Goal: Task Accomplishment & Management: Complete application form

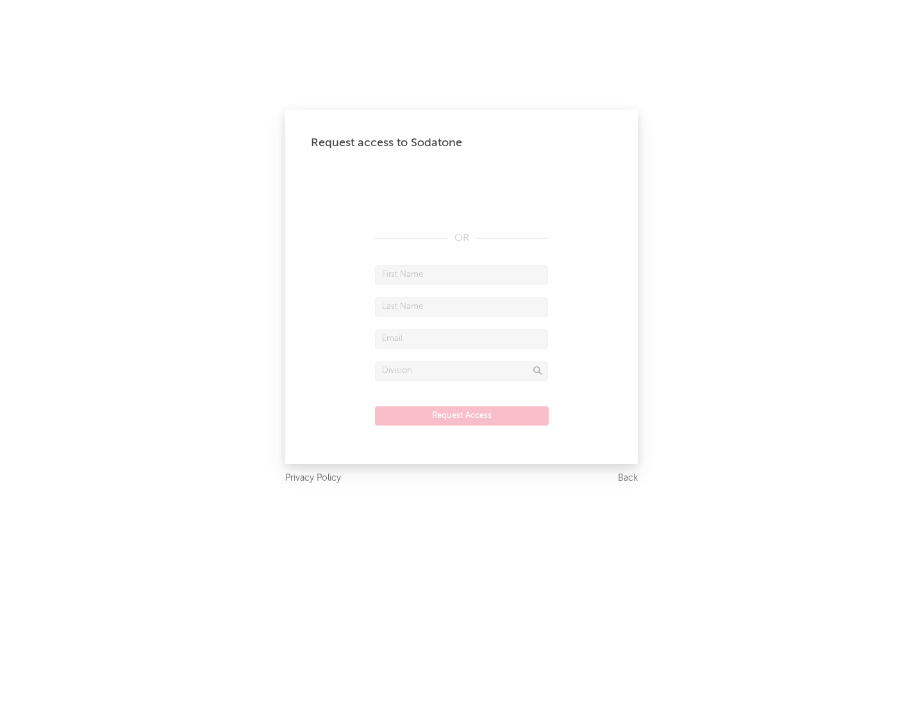
click at [462, 274] on input "text" at bounding box center [461, 274] width 173 height 19
type input "[PERSON_NAME]"
click at [462, 306] on input "text" at bounding box center [461, 306] width 173 height 19
type input "[PERSON_NAME]"
click at [462, 338] on input "text" at bounding box center [461, 339] width 173 height 19
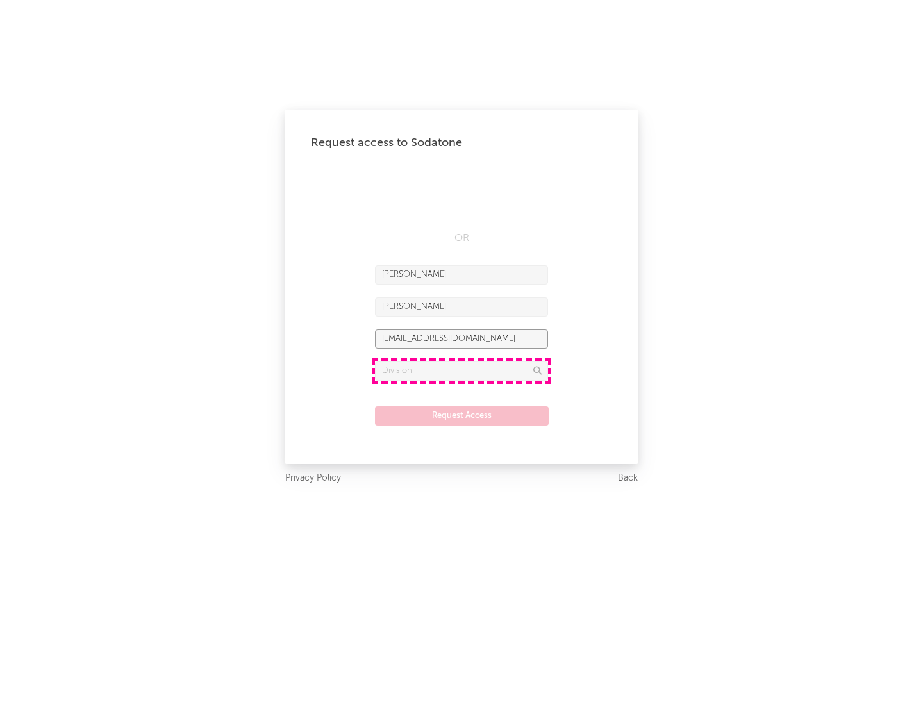
type input "[EMAIL_ADDRESS][DOMAIN_NAME]"
click at [462, 371] on input "text" at bounding box center [461, 371] width 173 height 19
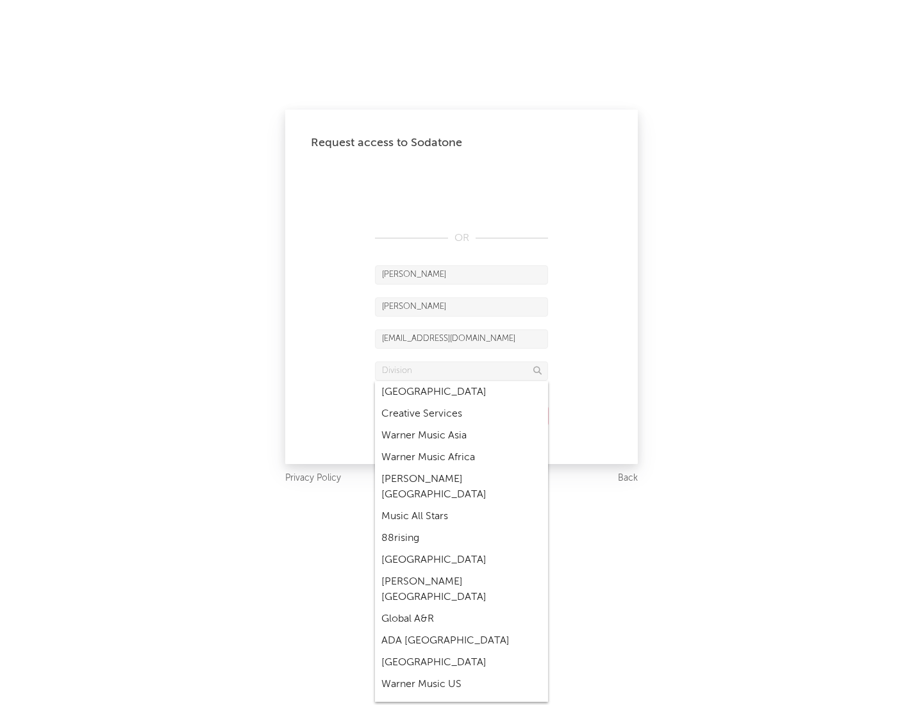
click at [462, 506] on div "Music All Stars" at bounding box center [461, 517] width 173 height 22
type input "Music All Stars"
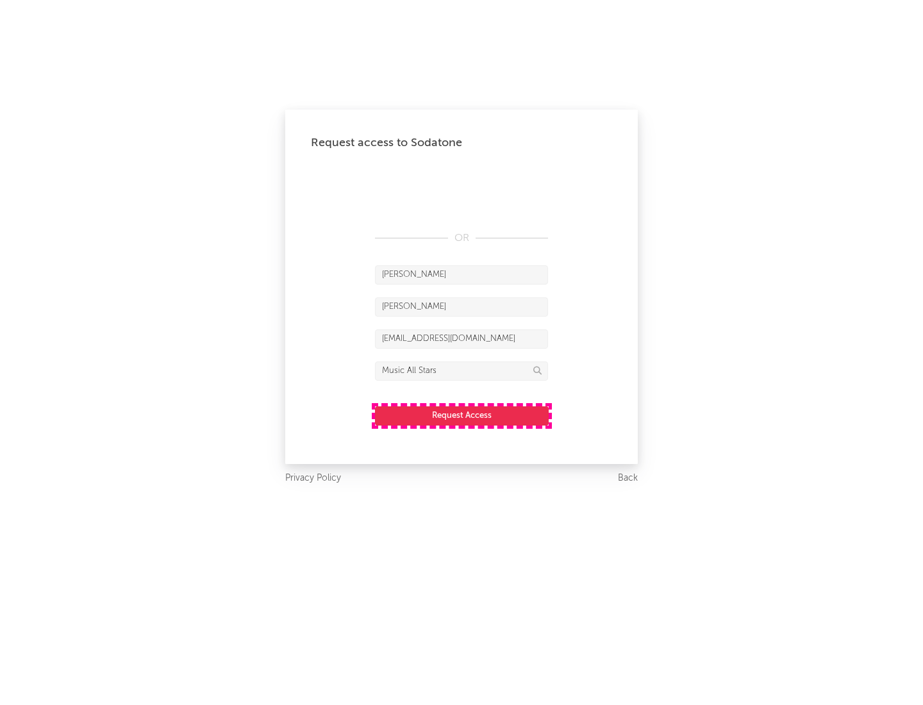
click at [462, 415] on button "Request Access" at bounding box center [462, 415] width 174 height 19
